Goal: Task Accomplishment & Management: Use online tool/utility

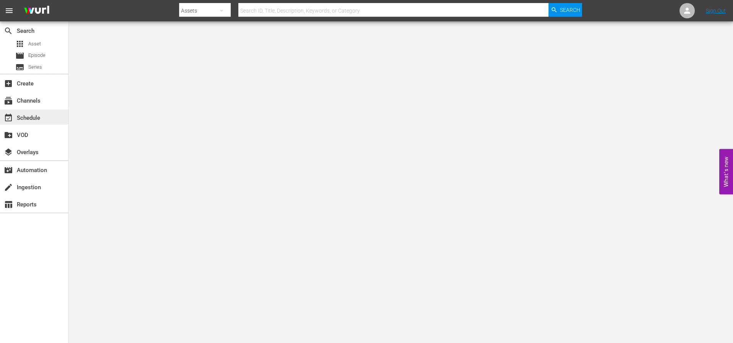
click at [25, 115] on div "event_available Schedule" at bounding box center [21, 116] width 43 height 7
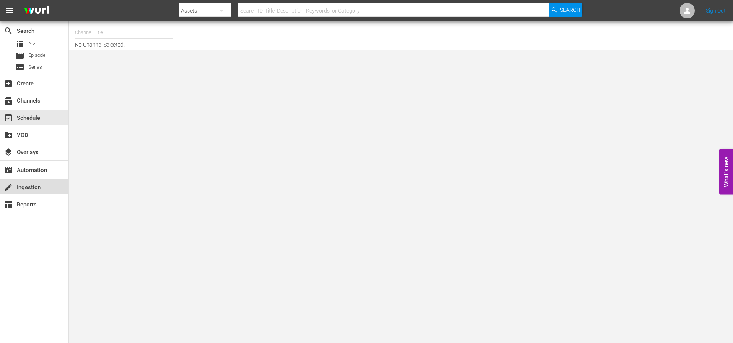
click at [29, 183] on div "create Ingestion" at bounding box center [21, 186] width 43 height 7
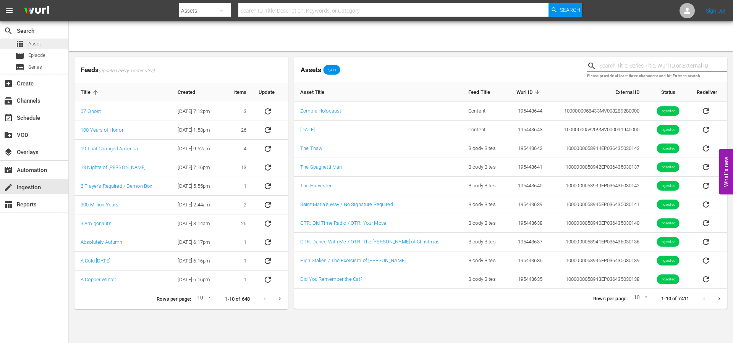
click at [39, 43] on span "Asset" at bounding box center [34, 44] width 13 height 8
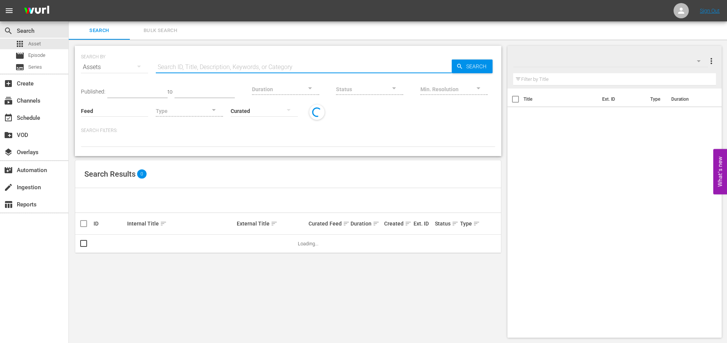
click at [205, 67] on input "text" at bounding box center [304, 67] width 296 height 18
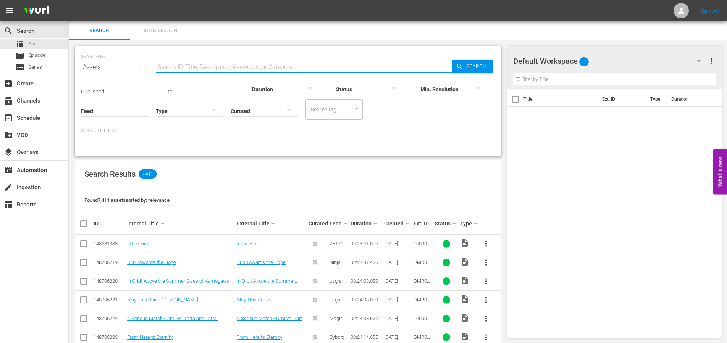
paste input "1000000052415"
type input "1000000052415"
click at [461, 69] on icon "button" at bounding box center [459, 66] width 7 height 7
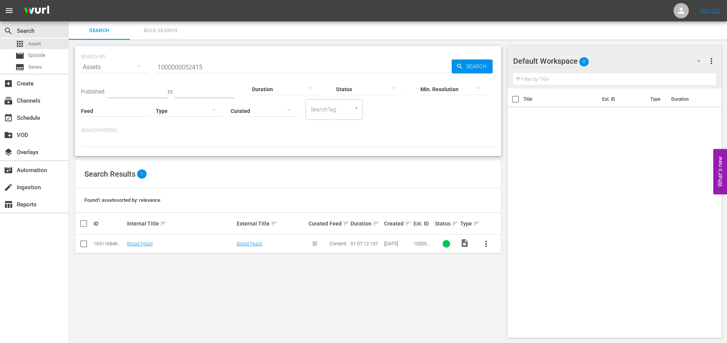
click at [485, 244] on span "more_vert" at bounding box center [486, 243] width 9 height 9
click at [447, 265] on div "SEARCH BY Search By Assets Search ID, Title, Description, Keywords, or Category…" at bounding box center [288, 192] width 439 height 304
click at [289, 244] on div "Blood Feast" at bounding box center [271, 244] width 69 height 6
click at [87, 243] on input "checkbox" at bounding box center [83, 245] width 9 height 9
checkbox input "true"
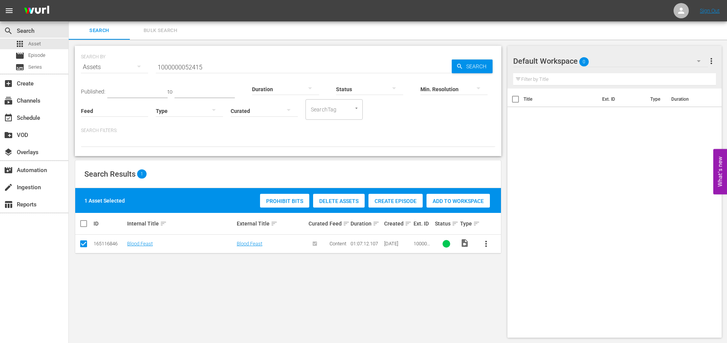
scroll to position [1, 0]
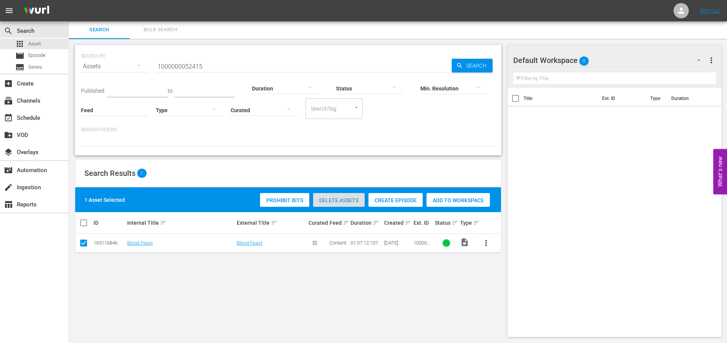
click at [341, 201] on span "Delete Assets" at bounding box center [339, 200] width 52 height 6
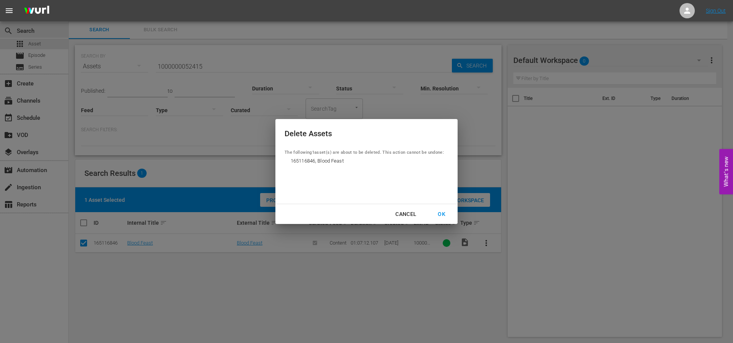
click at [439, 216] on div "OK" at bounding box center [441, 215] width 20 height 10
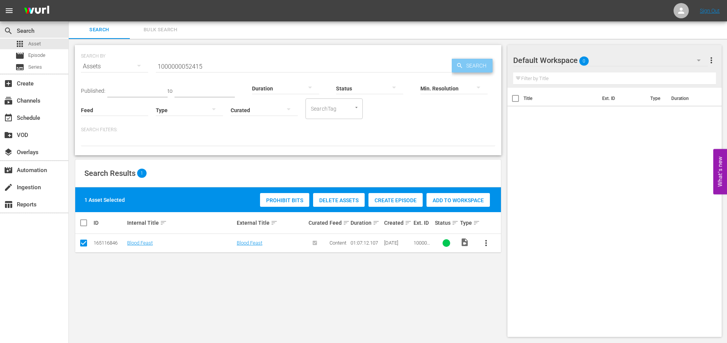
click at [466, 63] on span "Search" at bounding box center [477, 66] width 29 height 14
click at [241, 67] on input "1000000052415" at bounding box center [304, 66] width 296 height 18
drag, startPoint x: 464, startPoint y: 69, endPoint x: 451, endPoint y: 67, distance: 13.5
click at [464, 69] on span "Search" at bounding box center [477, 66] width 29 height 14
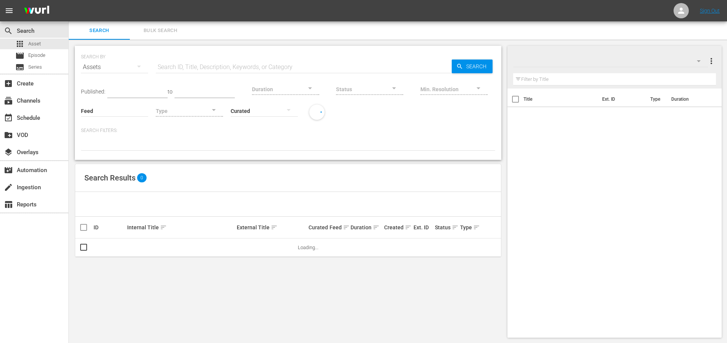
click at [227, 62] on input "text" at bounding box center [304, 67] width 296 height 18
paste input "1000000052415"
type input "1000000052415"
click at [478, 66] on span "Search" at bounding box center [477, 67] width 29 height 14
